Goal: Task Accomplishment & Management: Manage account settings

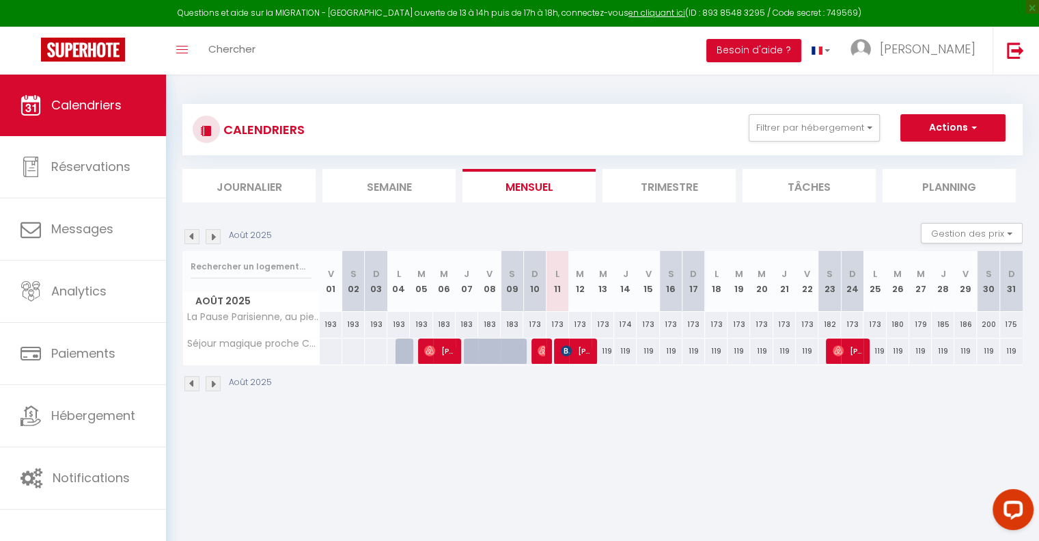
click at [605, 346] on div "119" at bounding box center [603, 350] width 23 height 25
type input "119"
type input "Mer 13 Août 2025"
type input "[DEMOGRAPHIC_DATA][DATE]"
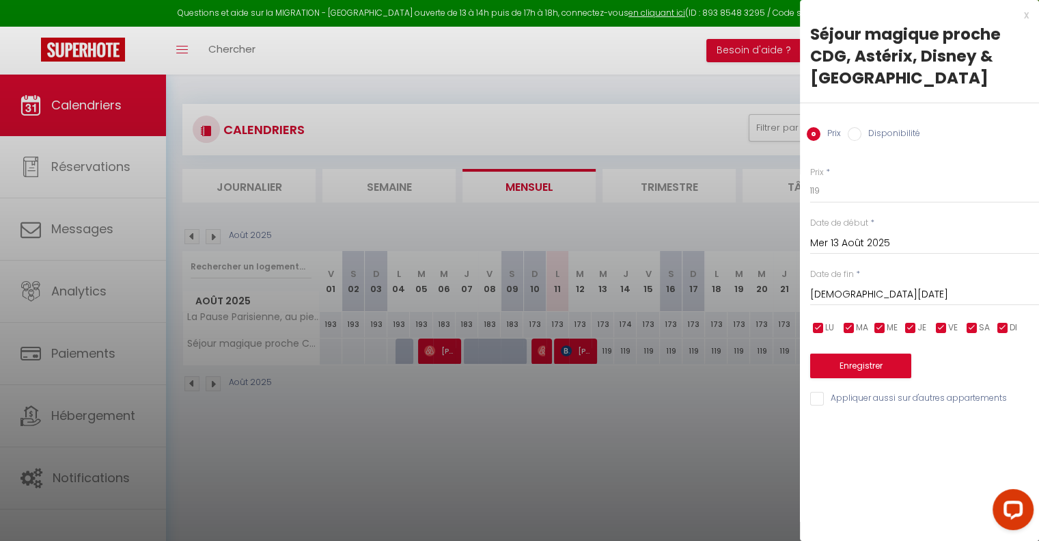
click at [854, 286] on input "[DEMOGRAPHIC_DATA][DATE]" at bounding box center [925, 295] width 229 height 18
click at [1031, 16] on div "x Séjour magique proche CDG, Astérix, Disney & Paris Prix Disponibilité Prix * …" at bounding box center [919, 210] width 239 height 420
click at [1030, 10] on div "x Séjour magique proche CDG, Astérix, Disney & Paris Prix Disponibilité Prix * …" at bounding box center [919, 210] width 239 height 420
click at [1022, 19] on div "x" at bounding box center [914, 15] width 229 height 16
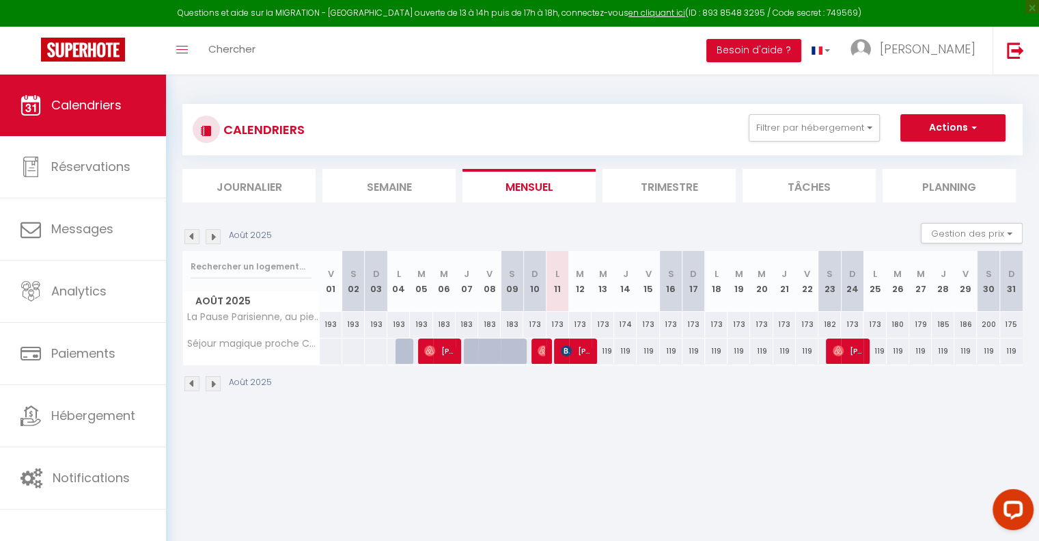
click at [607, 352] on div "119" at bounding box center [603, 350] width 23 height 25
type input "119"
type input "Mer 13 Août 2025"
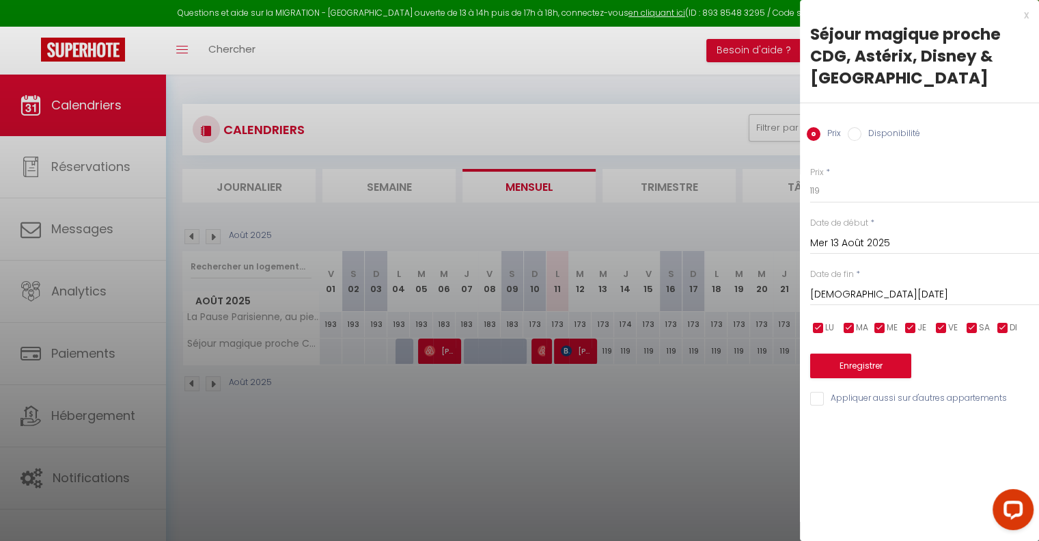
click at [858, 300] on input "[DEMOGRAPHIC_DATA][DATE]" at bounding box center [925, 295] width 229 height 18
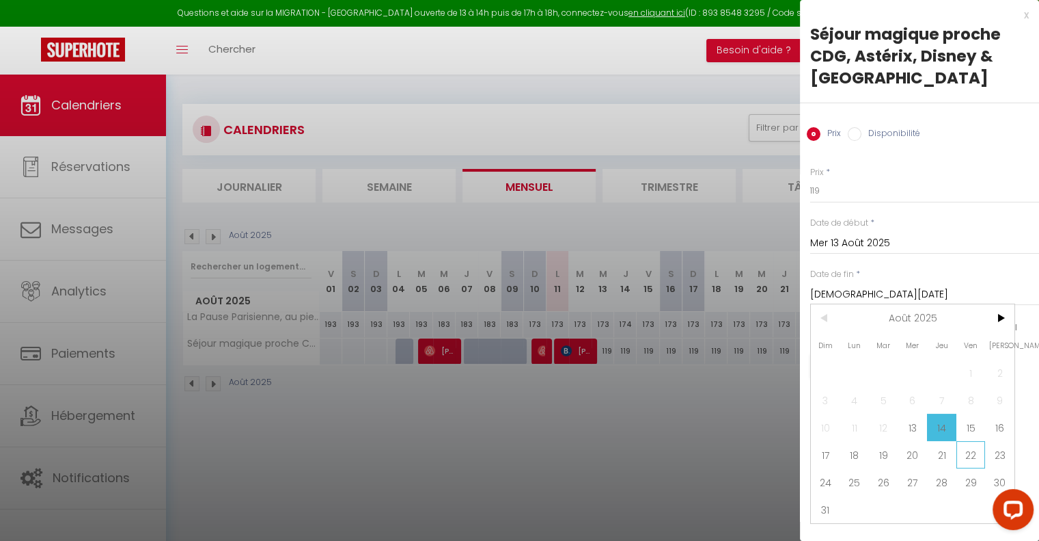
click at [968, 456] on span "22" at bounding box center [971, 454] width 29 height 27
type input "Ven 22 Août 2025"
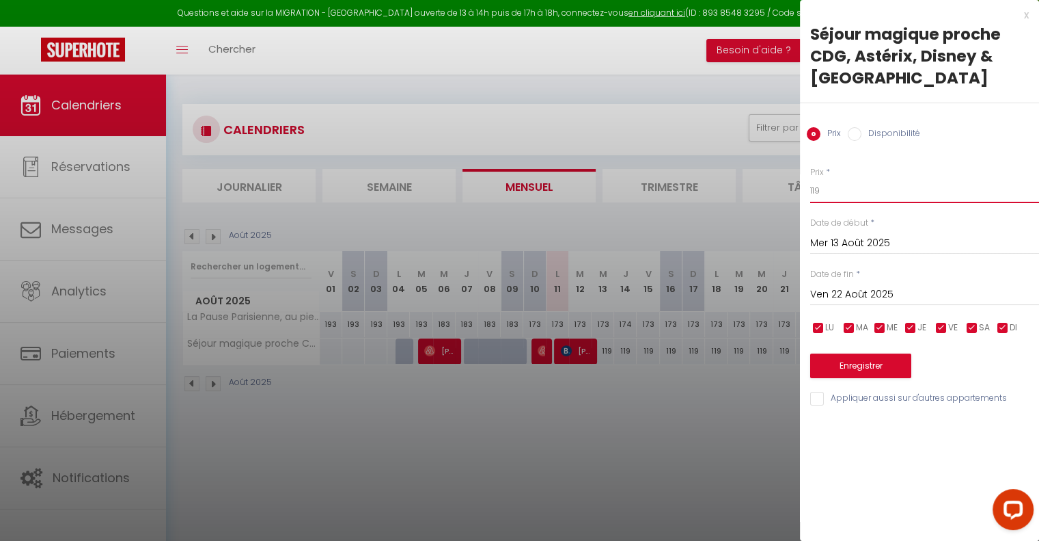
click at [847, 191] on input "119" at bounding box center [925, 190] width 229 height 25
type input "149"
click at [858, 368] on button "Enregistrer" at bounding box center [861, 365] width 101 height 25
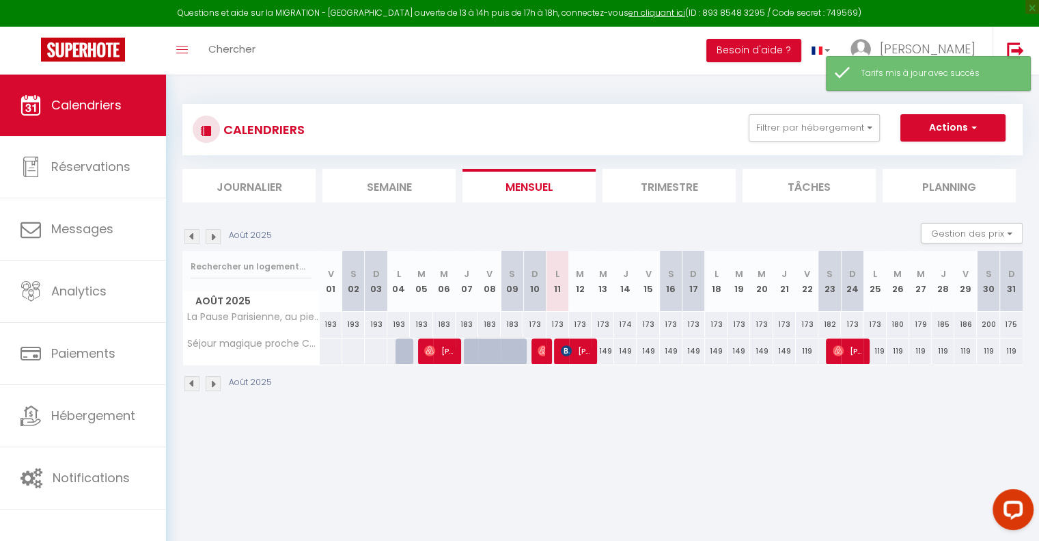
click at [803, 349] on div "119" at bounding box center [807, 350] width 23 height 25
type input "119"
type input "Ven 22 Août 2025"
type input "Sam 23 Août 2025"
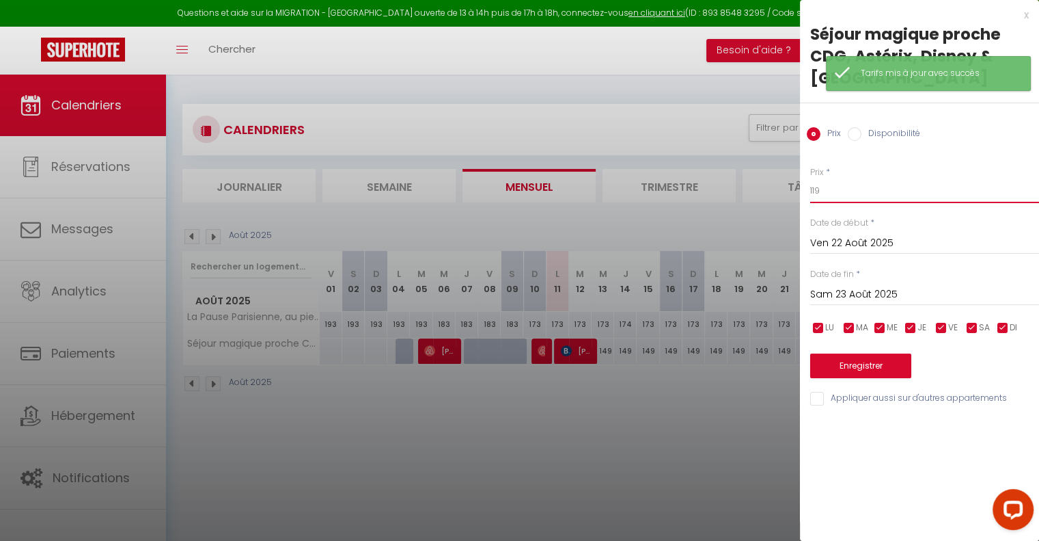
click at [847, 189] on input "119" at bounding box center [925, 190] width 229 height 25
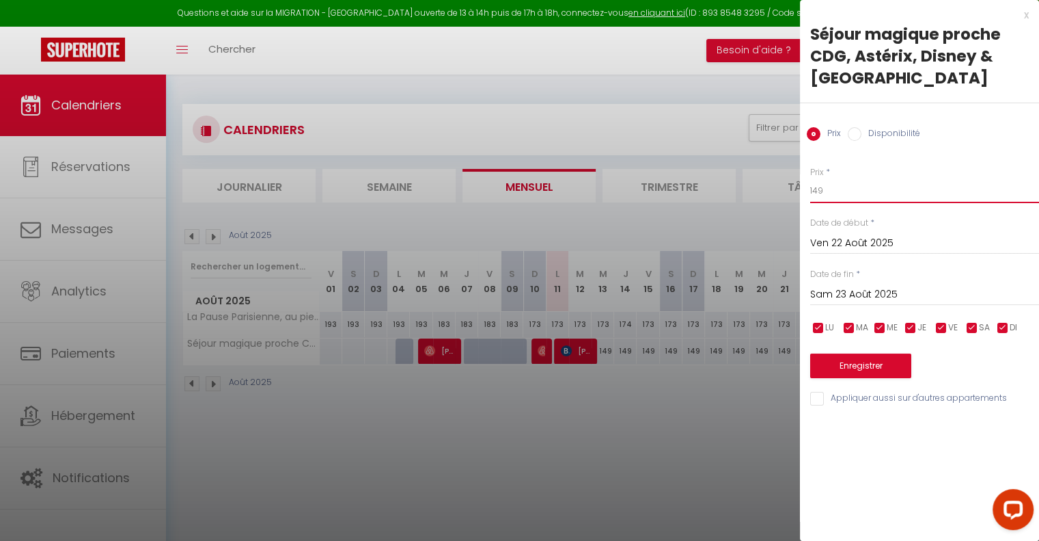
type input "149"
click at [834, 368] on button "Enregistrer" at bounding box center [861, 365] width 101 height 25
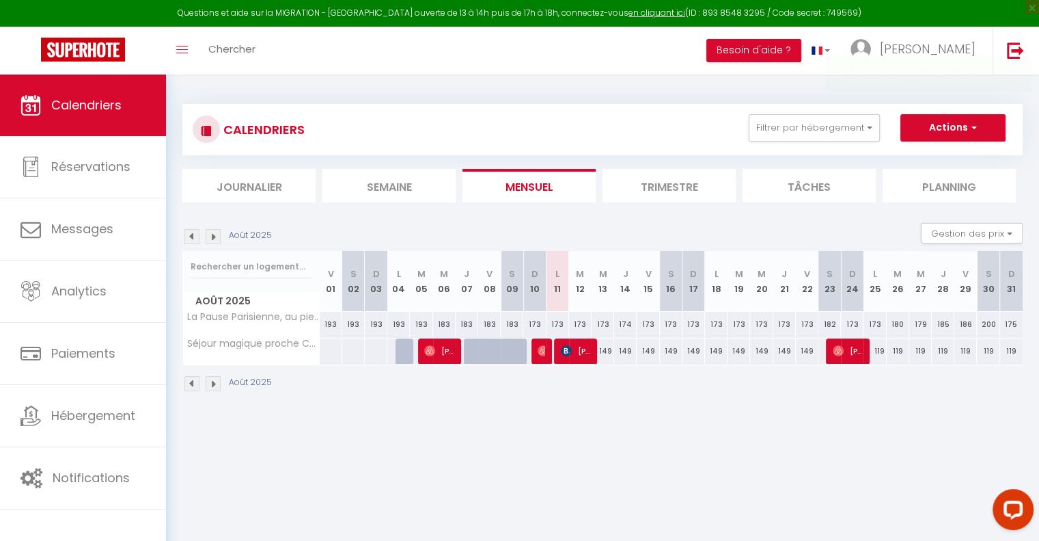
click at [881, 352] on div "119" at bounding box center [875, 350] width 23 height 25
type input "119"
type input "Lun 25 Août 2025"
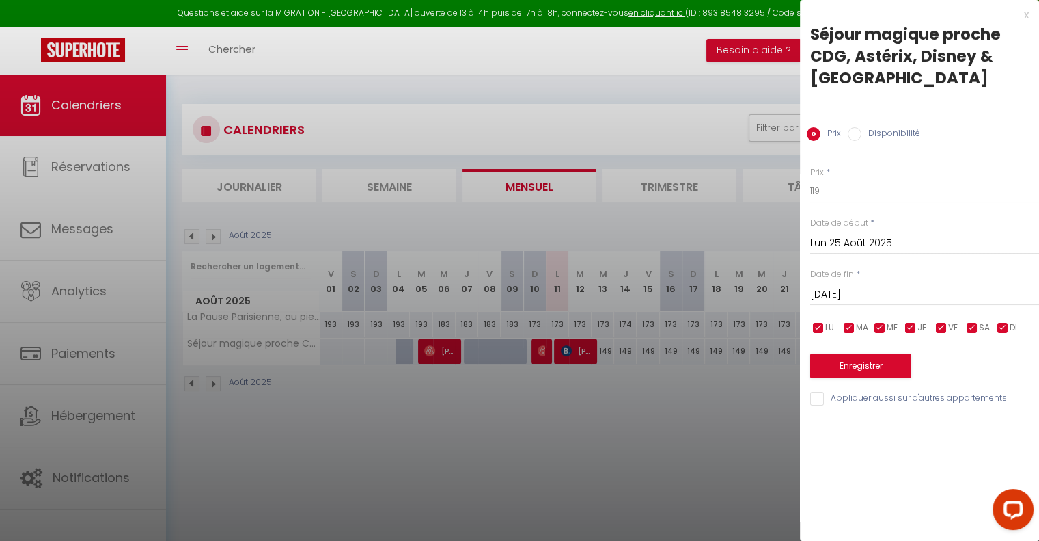
click at [854, 295] on input "[DATE]" at bounding box center [925, 295] width 229 height 18
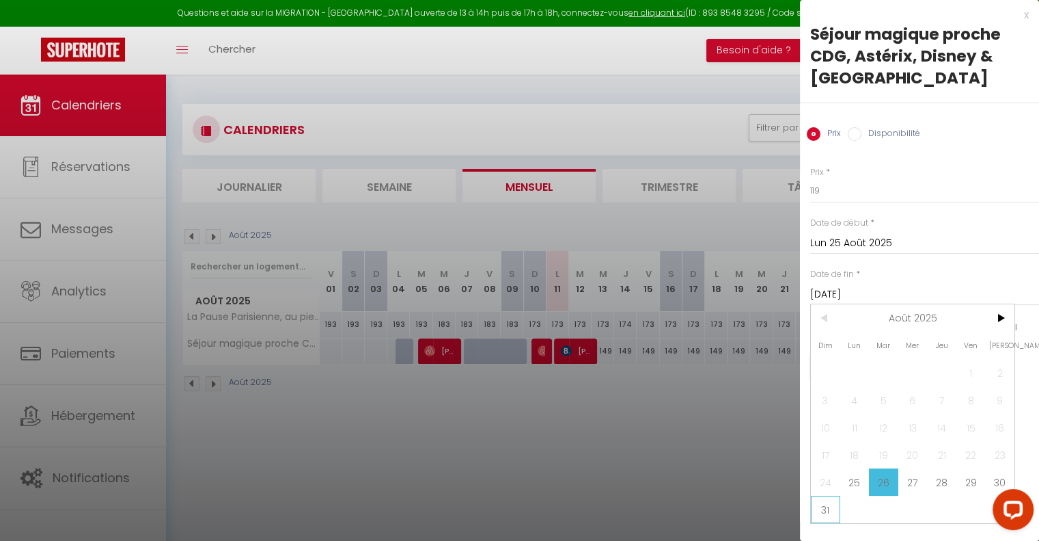
click at [826, 507] on span "31" at bounding box center [825, 508] width 29 height 27
type input "Dim 31 Août 2025"
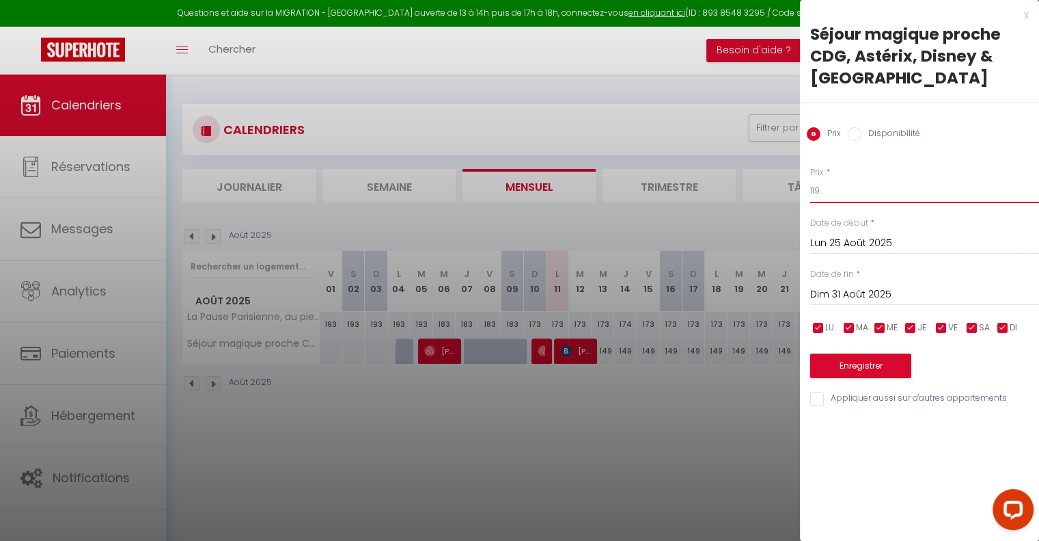
click at [858, 189] on input "119" at bounding box center [925, 190] width 229 height 25
type input "149"
click at [854, 361] on button "Enregistrer" at bounding box center [861, 365] width 101 height 25
